Goal: Information Seeking & Learning: Compare options

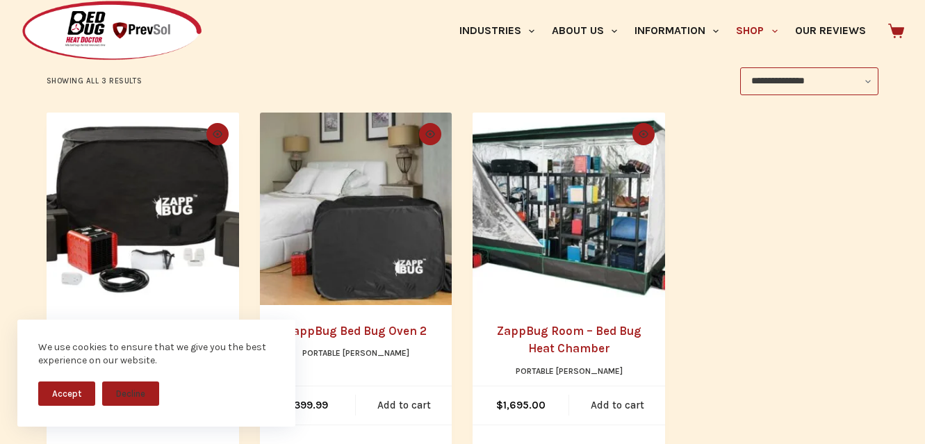
scroll to position [267, 0]
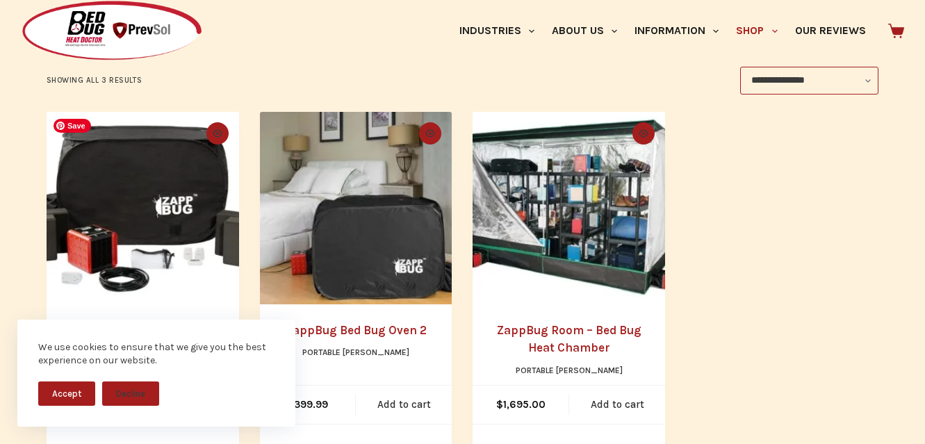
click at [189, 233] on img "ZappBug Bed Bug Heater" at bounding box center [143, 208] width 192 height 192
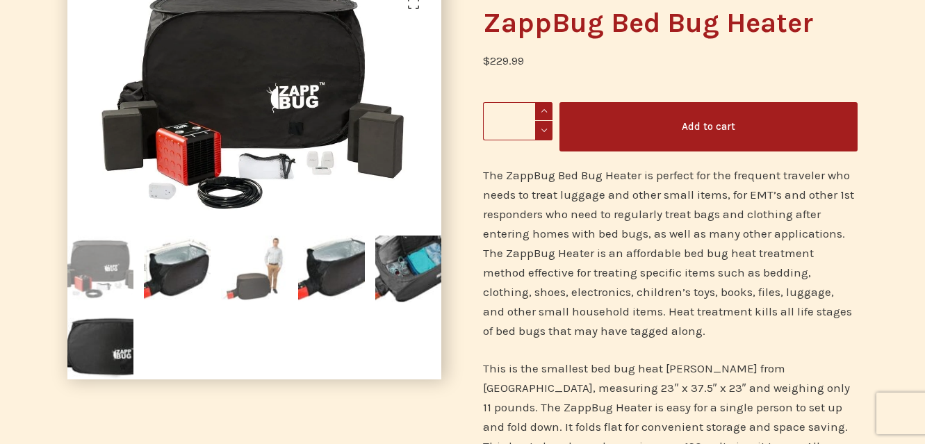
click at [251, 274] on img at bounding box center [254, 268] width 67 height 67
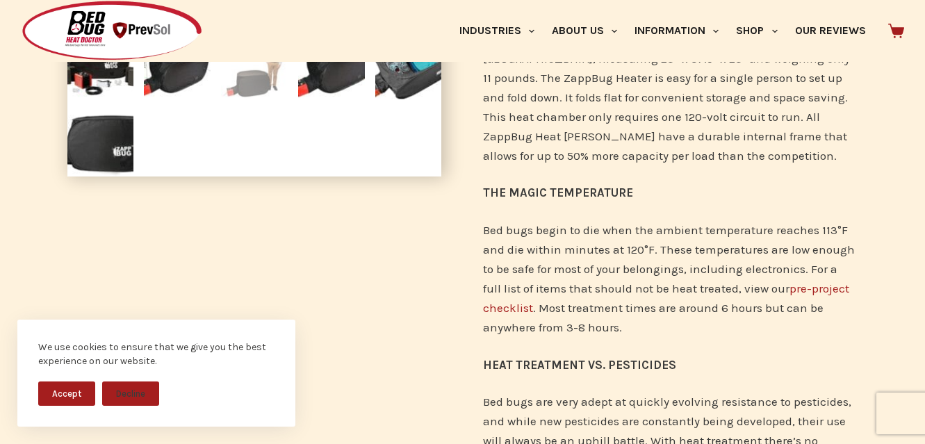
scroll to position [494, 0]
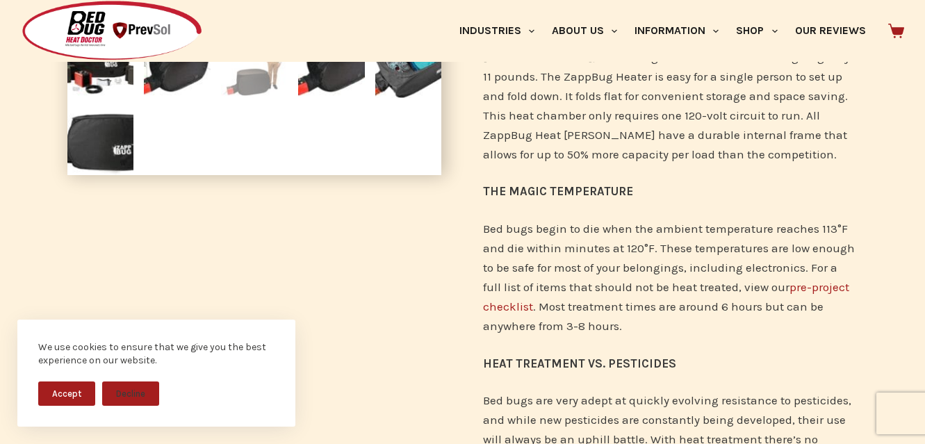
click at [509, 305] on link "pre-project checklist" at bounding box center [666, 296] width 366 height 33
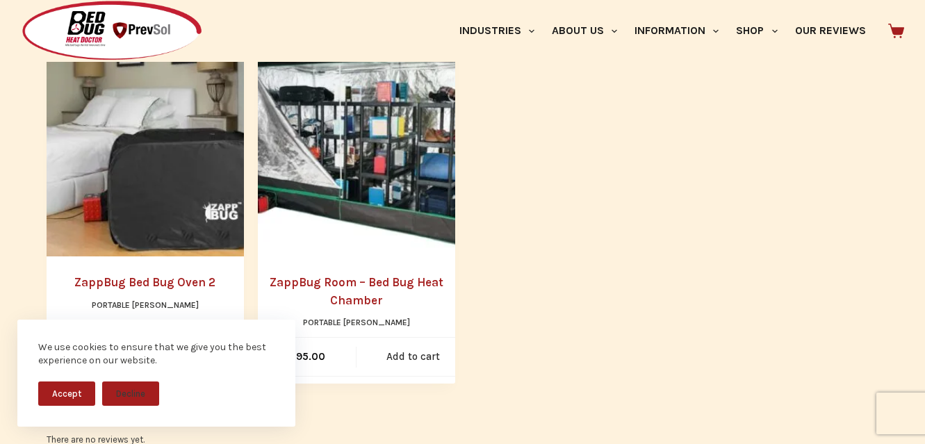
scroll to position [1016, 0]
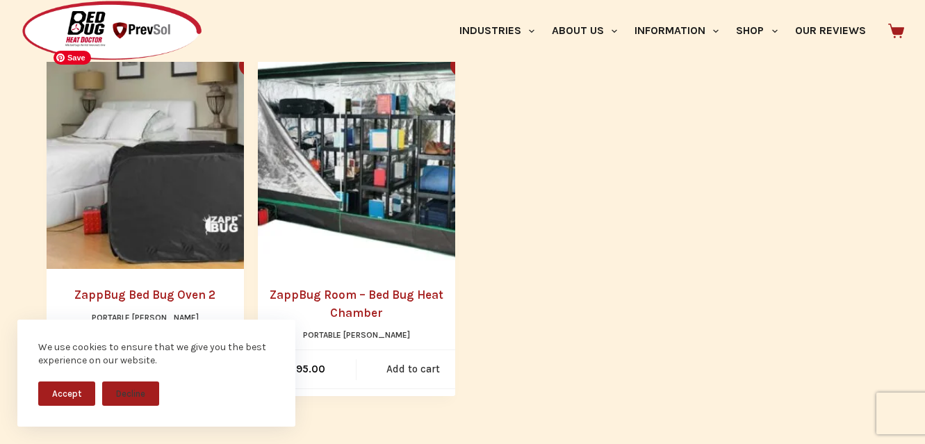
click at [138, 188] on img "ZappBug Bed Bug Oven 2" at bounding box center [159, 156] width 225 height 225
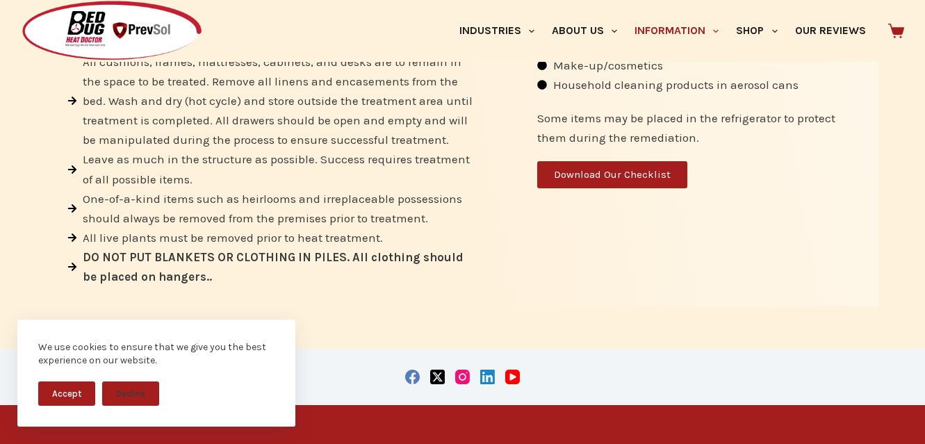
scroll to position [902, 0]
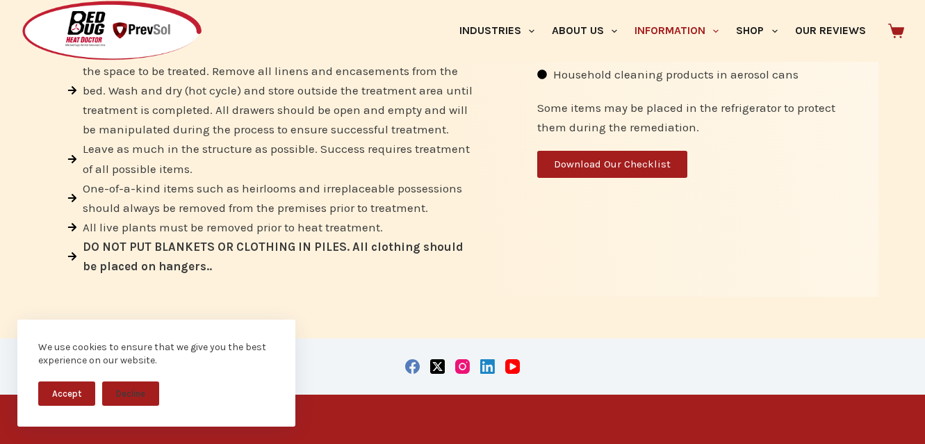
click at [73, 401] on button "Accept" at bounding box center [66, 393] width 57 height 24
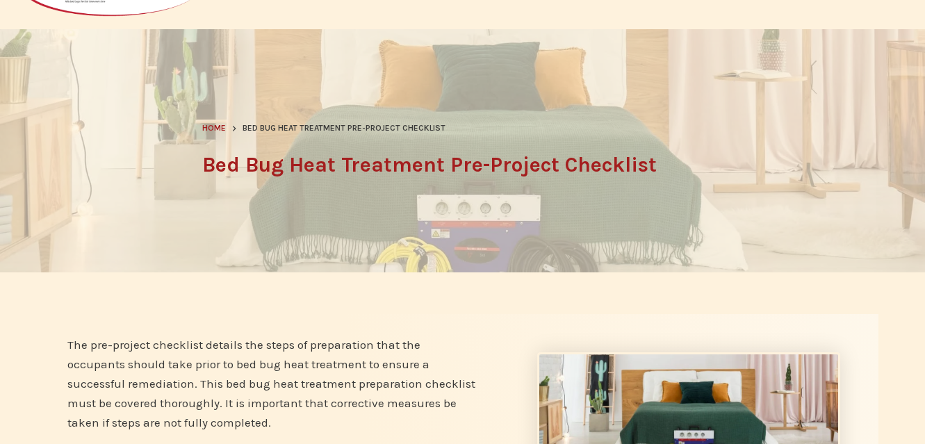
scroll to position [85, 0]
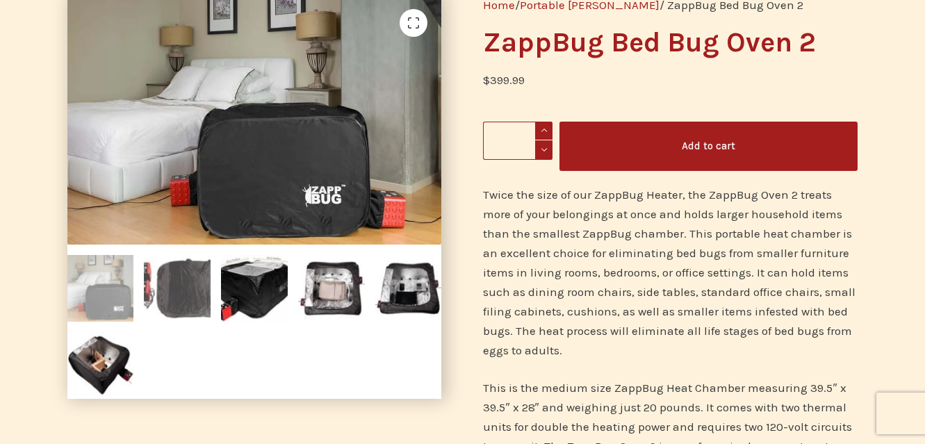
click at [199, 276] on img at bounding box center [177, 288] width 67 height 67
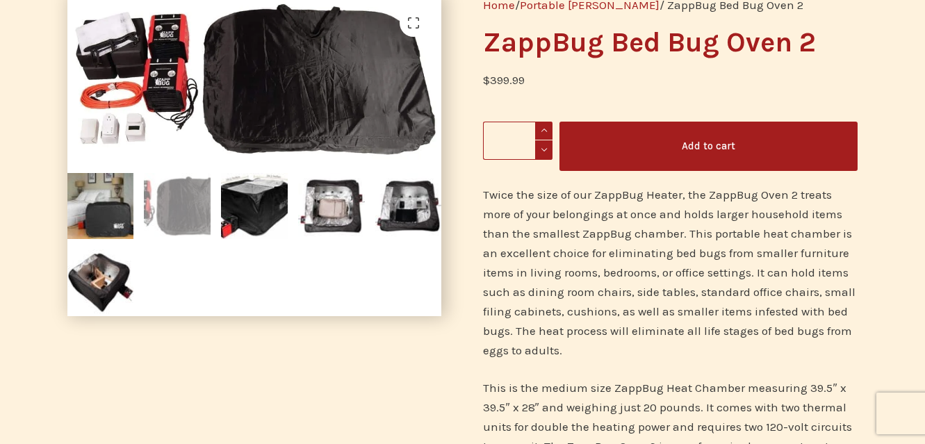
click at [242, 240] on ol at bounding box center [254, 240] width 385 height 154
click at [247, 215] on img at bounding box center [254, 206] width 67 height 67
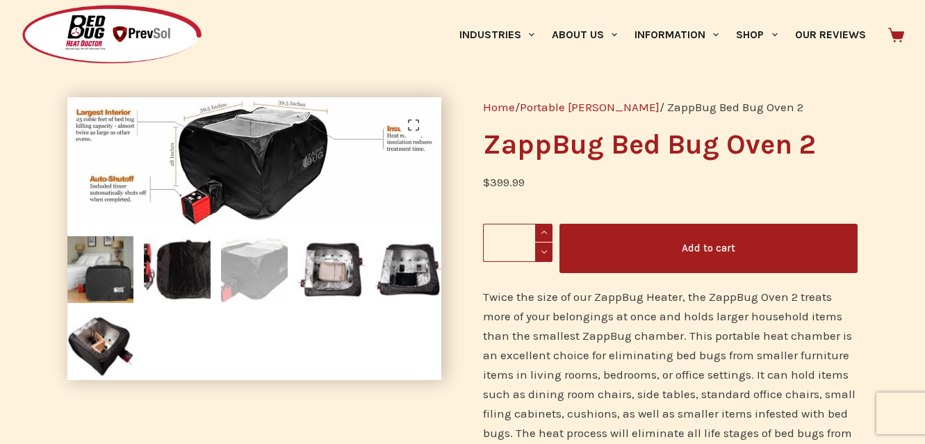
scroll to position [40, 0]
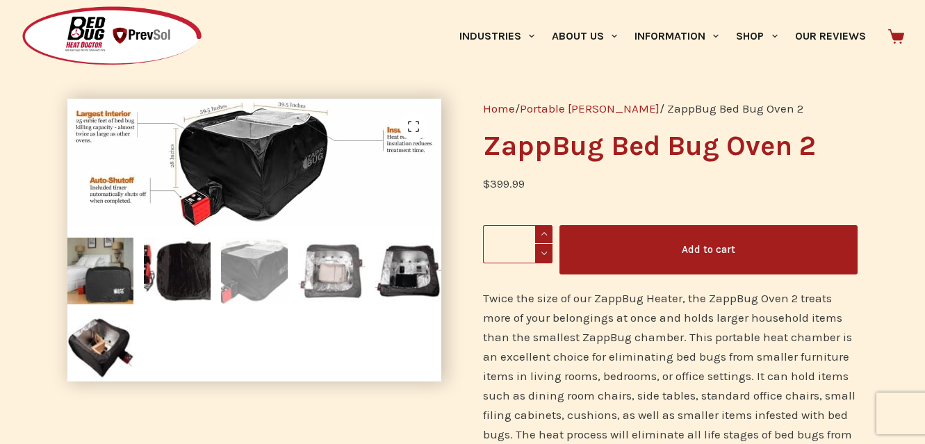
click at [324, 276] on img at bounding box center [331, 271] width 67 height 67
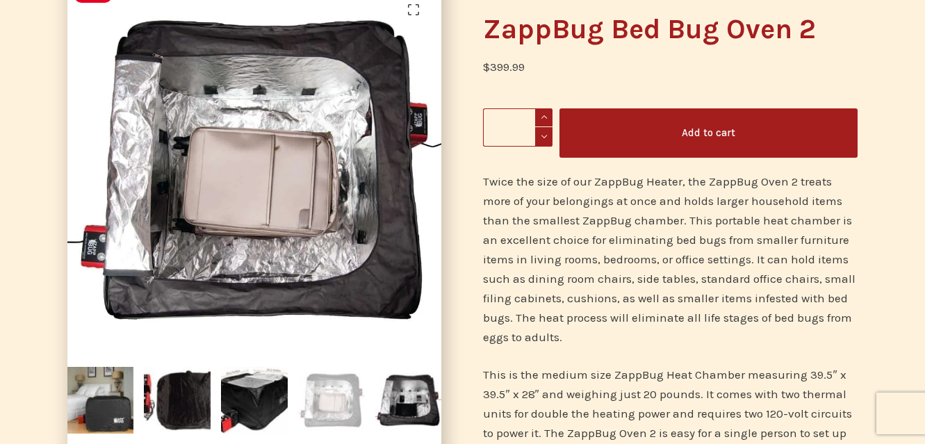
scroll to position [158, 0]
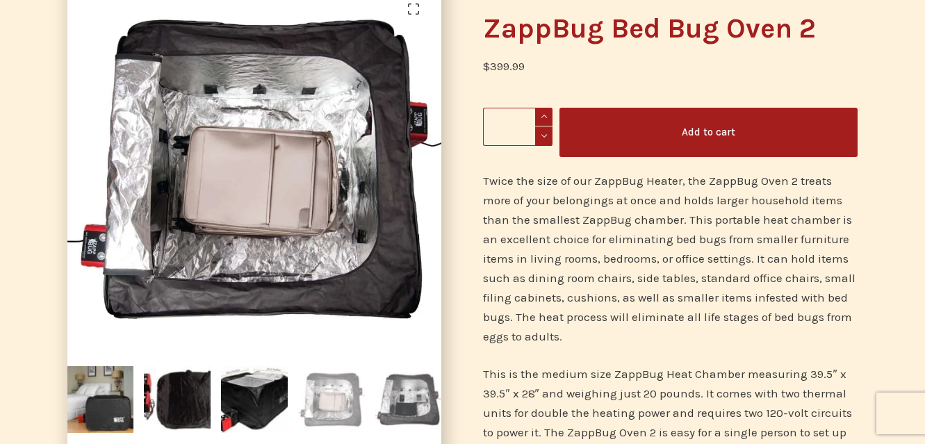
click at [406, 366] on img at bounding box center [408, 399] width 67 height 67
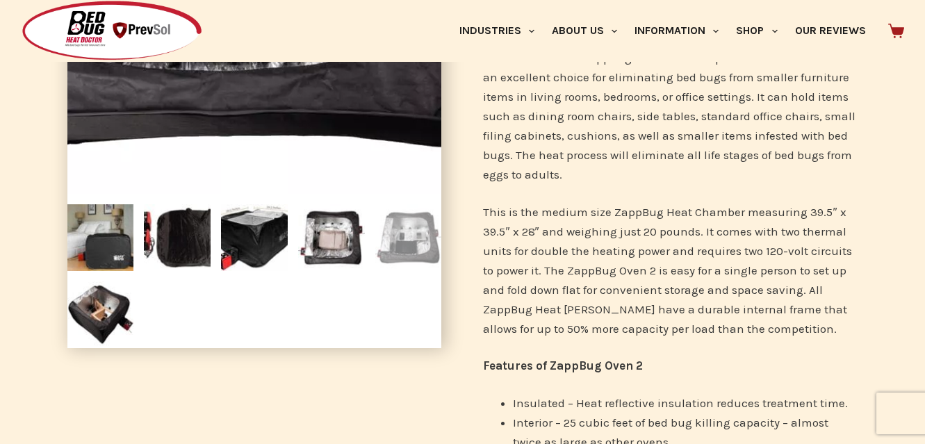
scroll to position [322, 0]
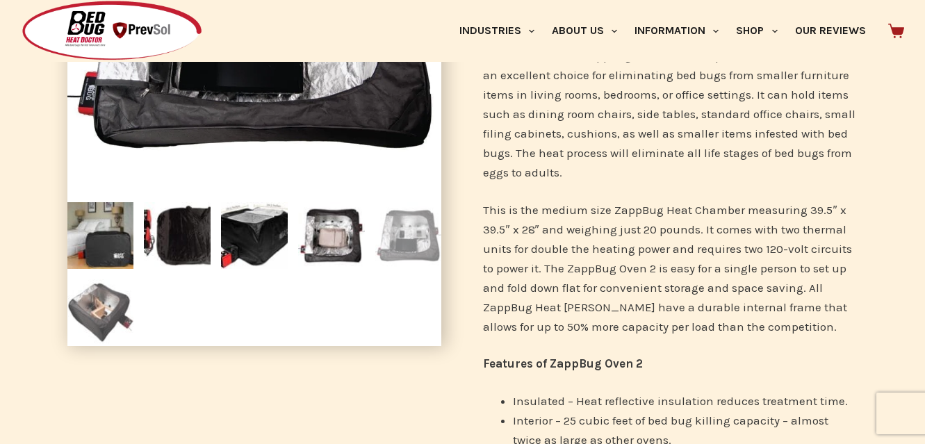
click at [106, 311] on img at bounding box center [100, 312] width 67 height 67
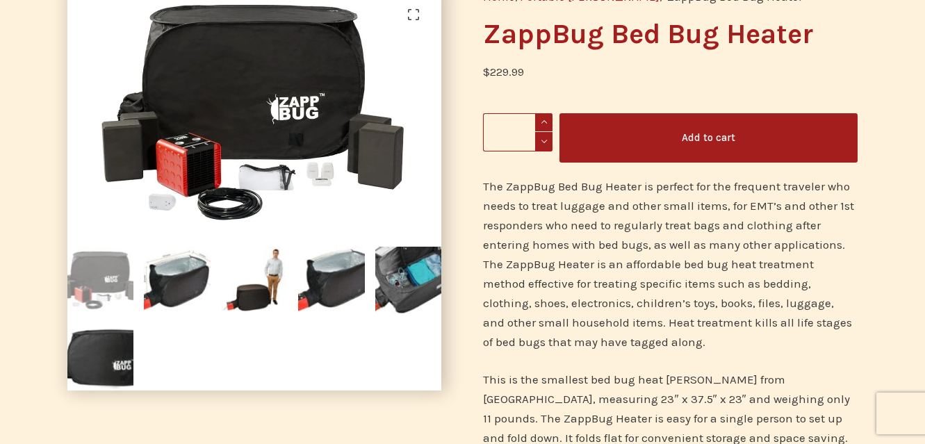
scroll to position [157, 0]
